Goal: Obtain resource: Download file/media

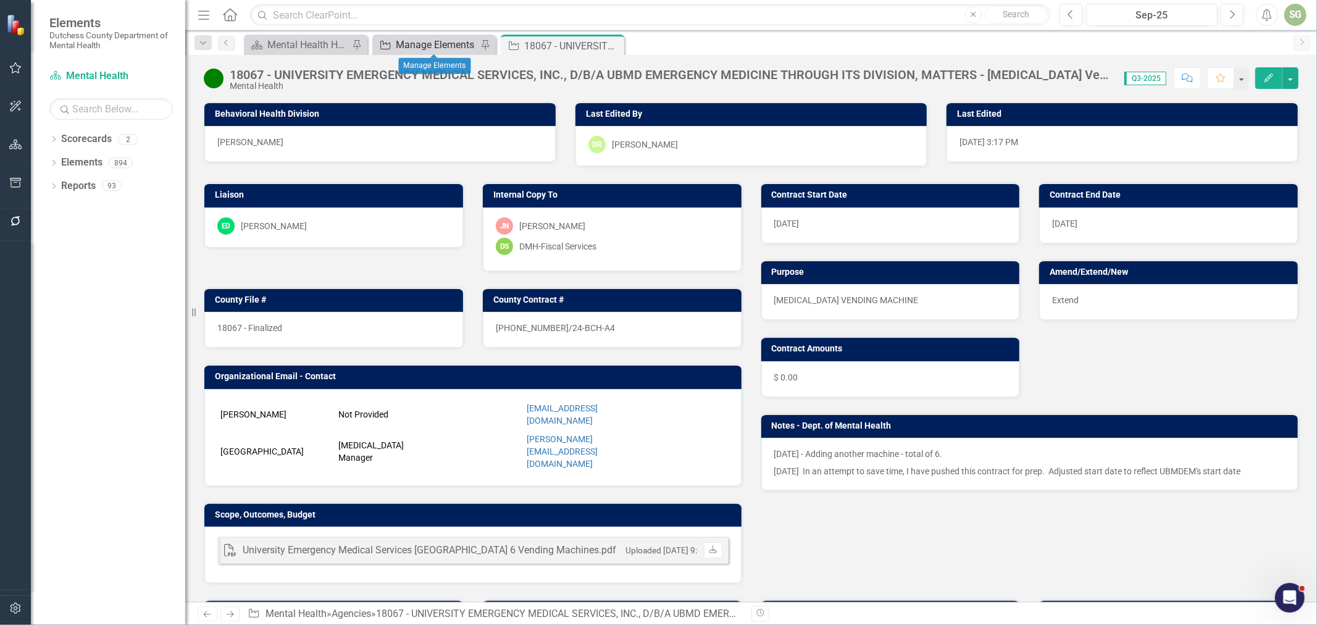
click at [422, 44] on div "Manage Elements" at bounding box center [436, 44] width 81 height 15
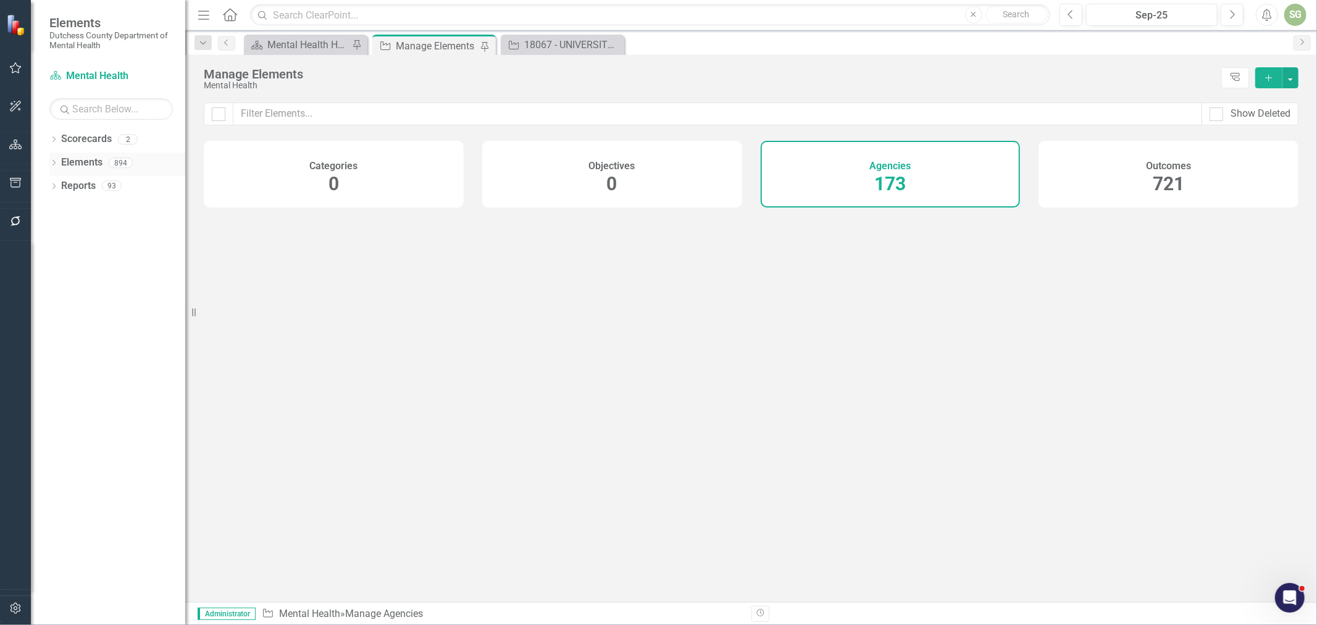
click at [52, 163] on icon "Dropdown" at bounding box center [53, 163] width 9 height 7
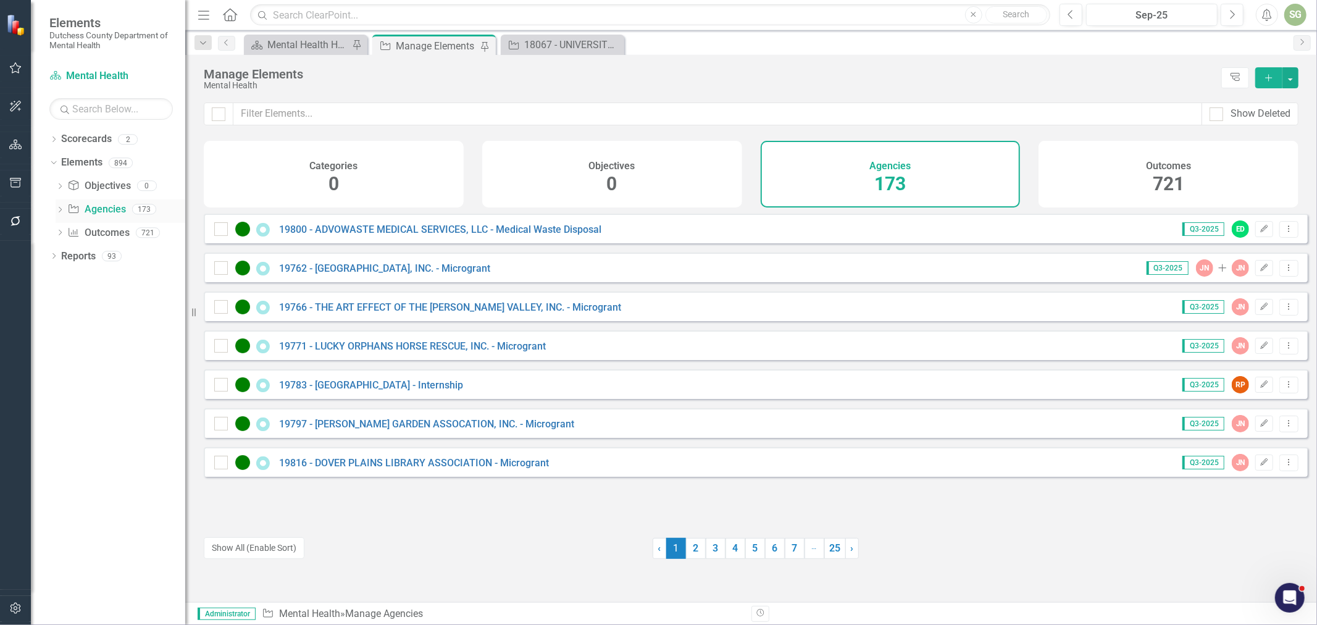
click at [93, 210] on link "Agency Agencies" at bounding box center [96, 209] width 58 height 14
click at [305, 106] on input "text" at bounding box center [717, 113] width 968 height 23
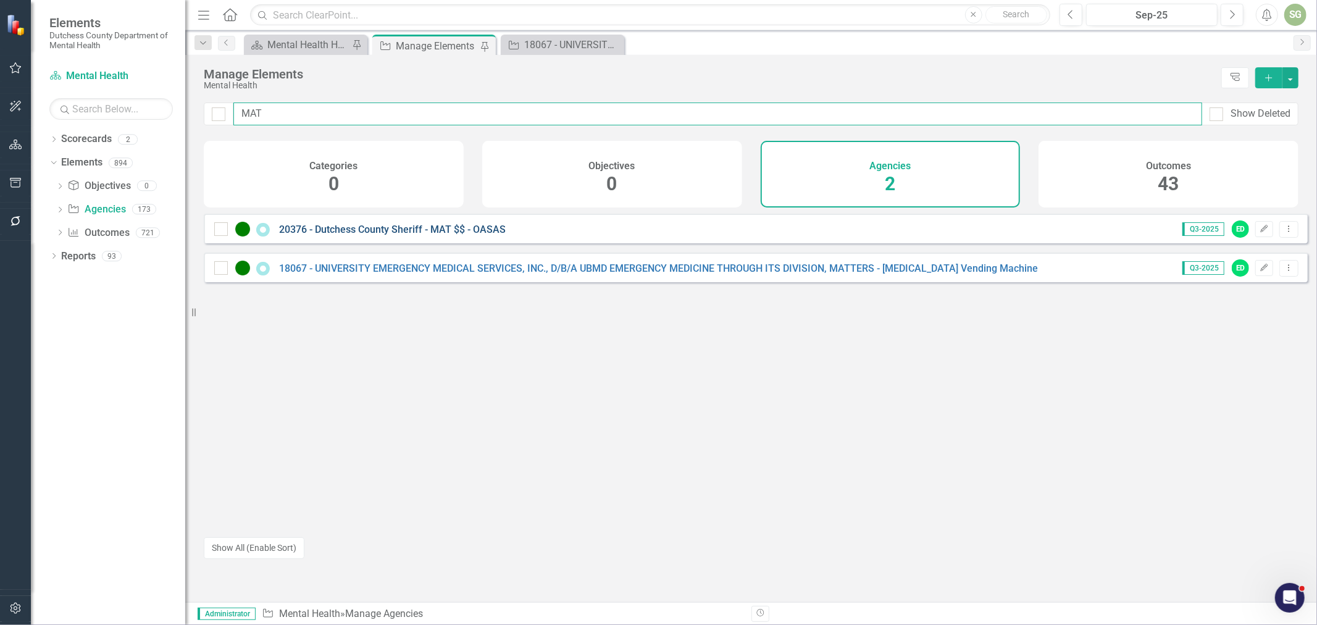
type input "MAT"
click at [349, 233] on link "20376 - Dutchess County Sheriff - MAT $$ - OASAS" at bounding box center [392, 229] width 227 height 12
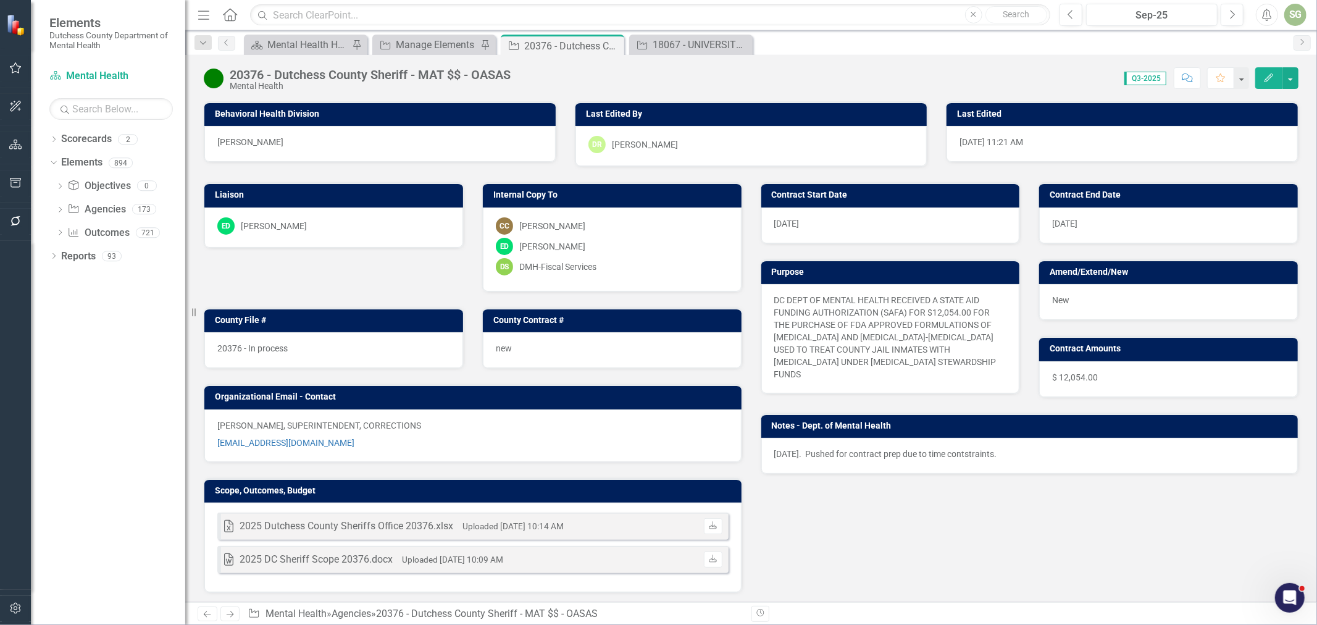
scroll to position [69, 0]
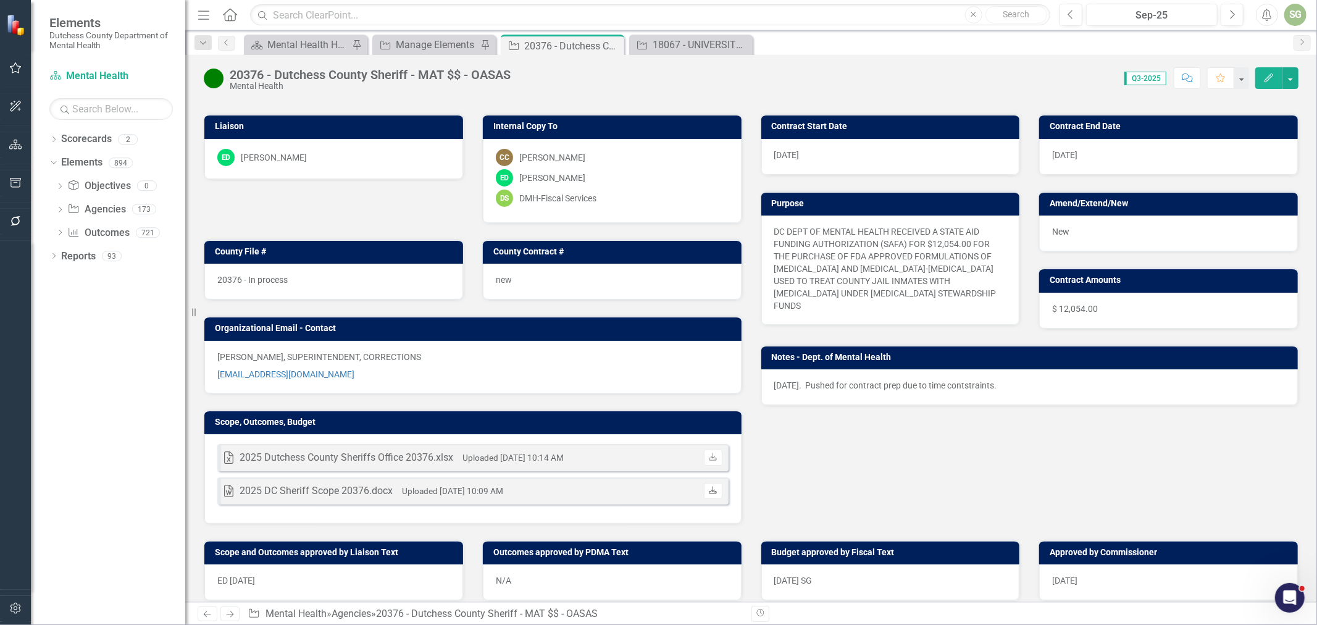
click at [709, 487] on icon "Download" at bounding box center [712, 490] width 9 height 7
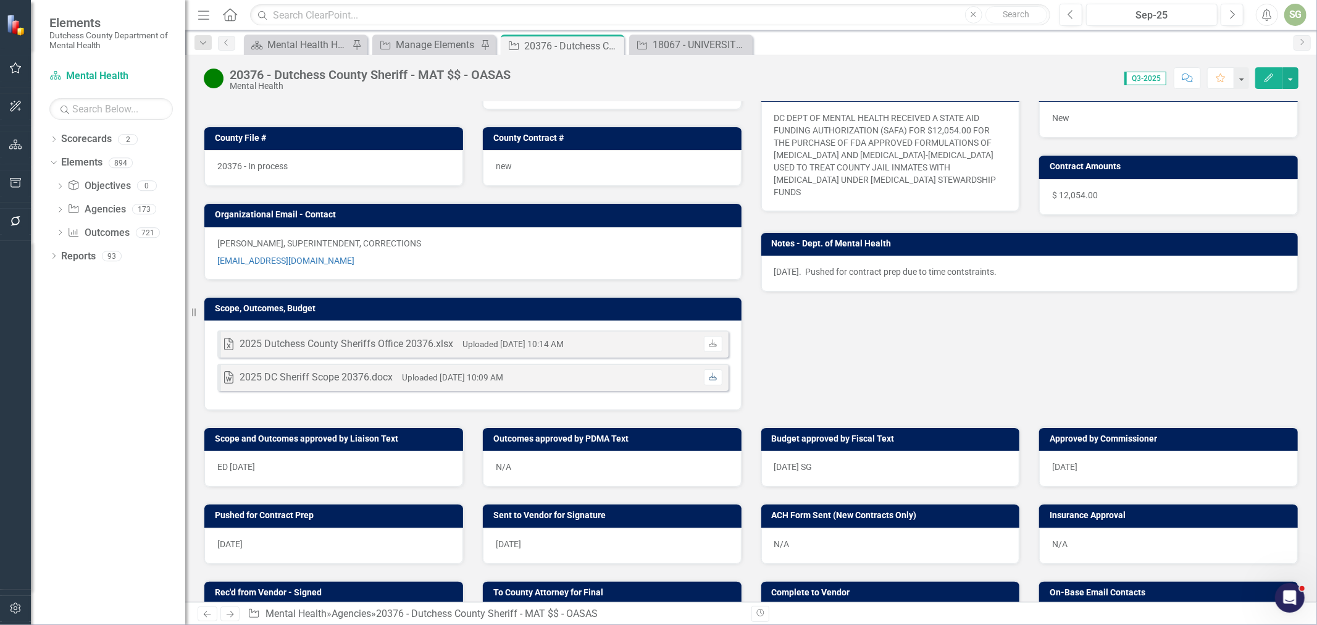
scroll to position [206, 0]
